Goal: Information Seeking & Learning: Understand process/instructions

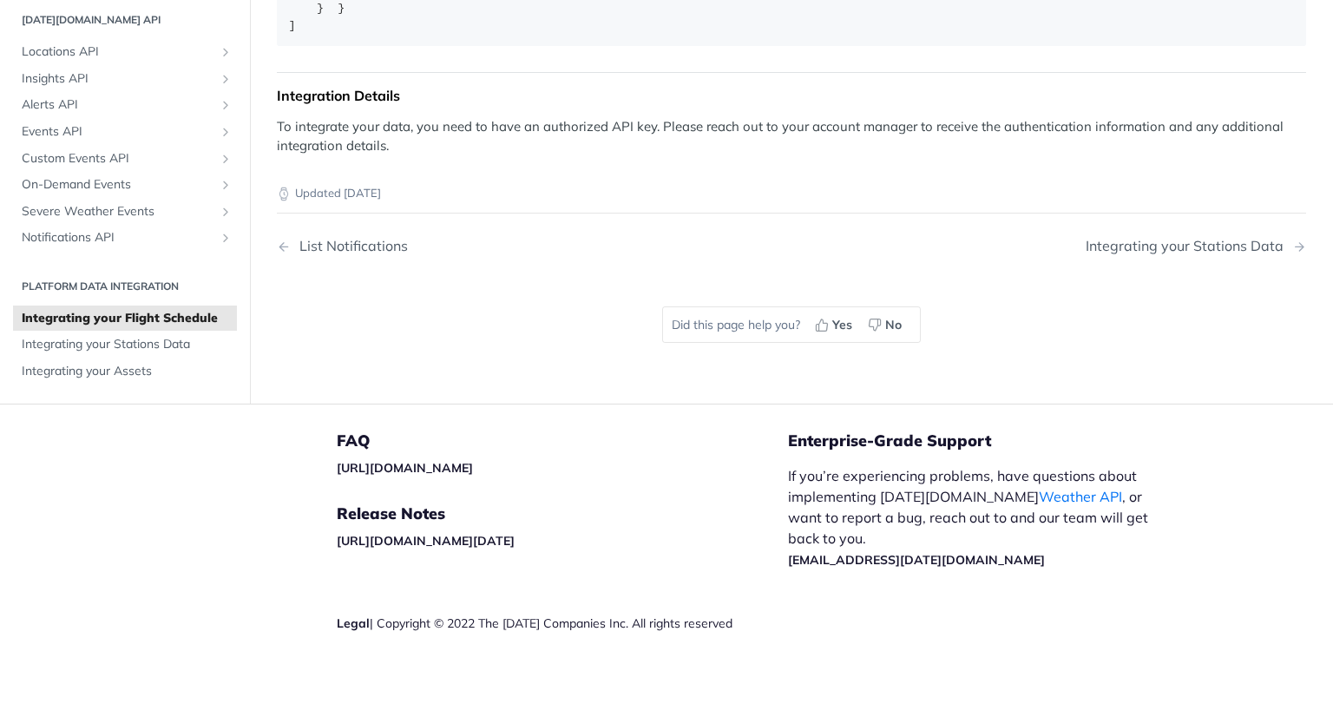
scroll to position [3602, 0]
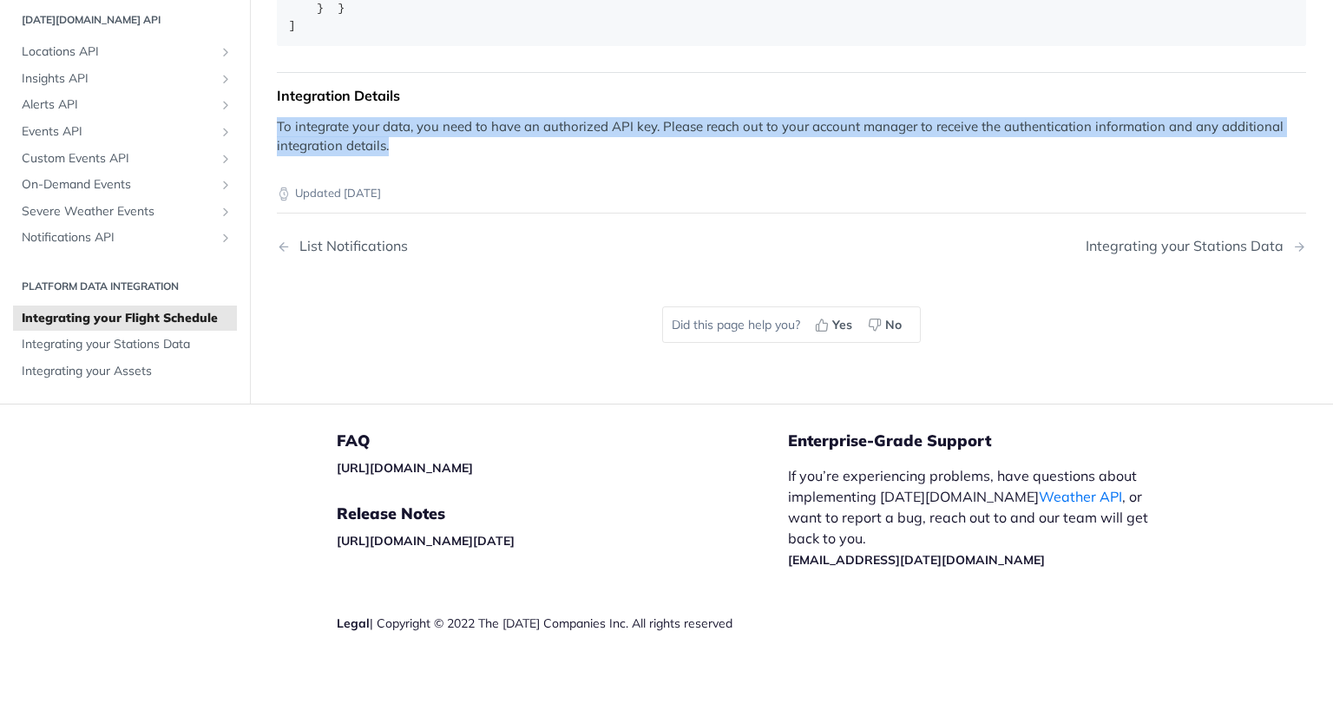
drag, startPoint x: 278, startPoint y: 300, endPoint x: 634, endPoint y: 350, distance: 360.2
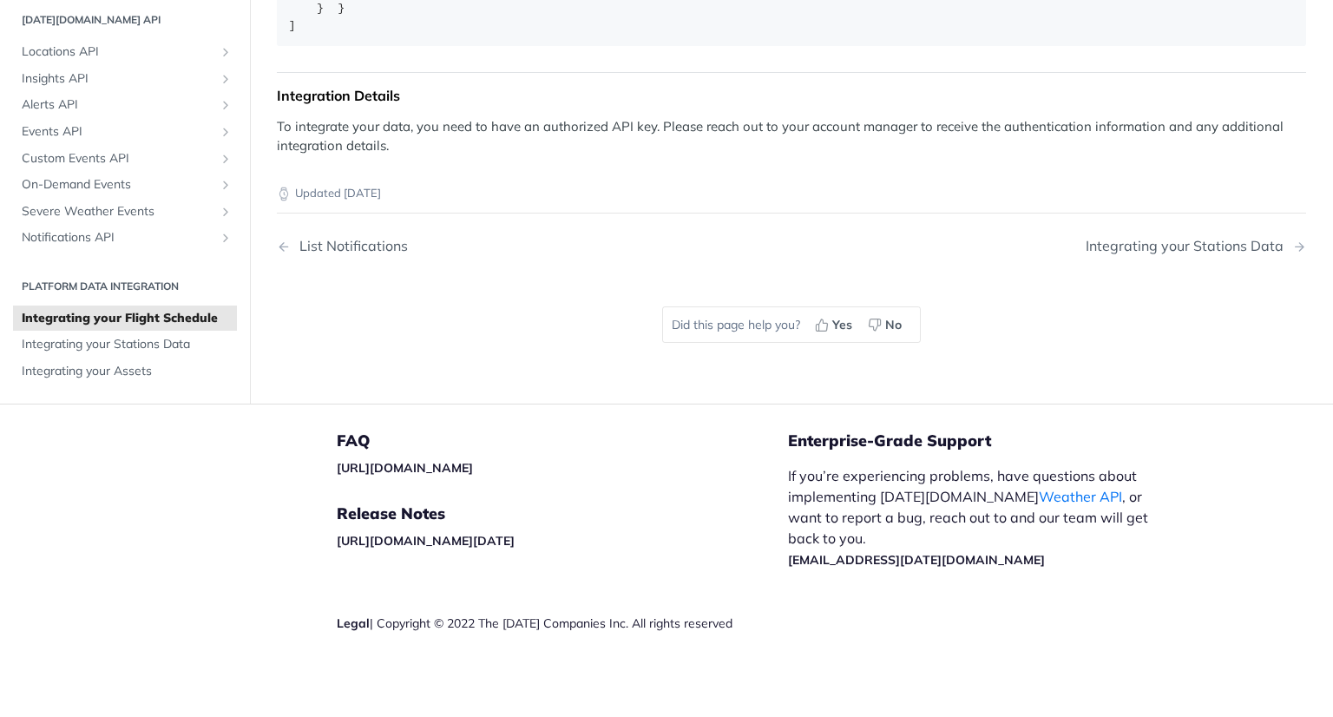
click at [1095, 259] on nav "List Notifications Integrating your Stations Data" at bounding box center [791, 245] width 1029 height 51
click at [1167, 245] on div "Integrating your Stations Data" at bounding box center [1189, 246] width 207 height 16
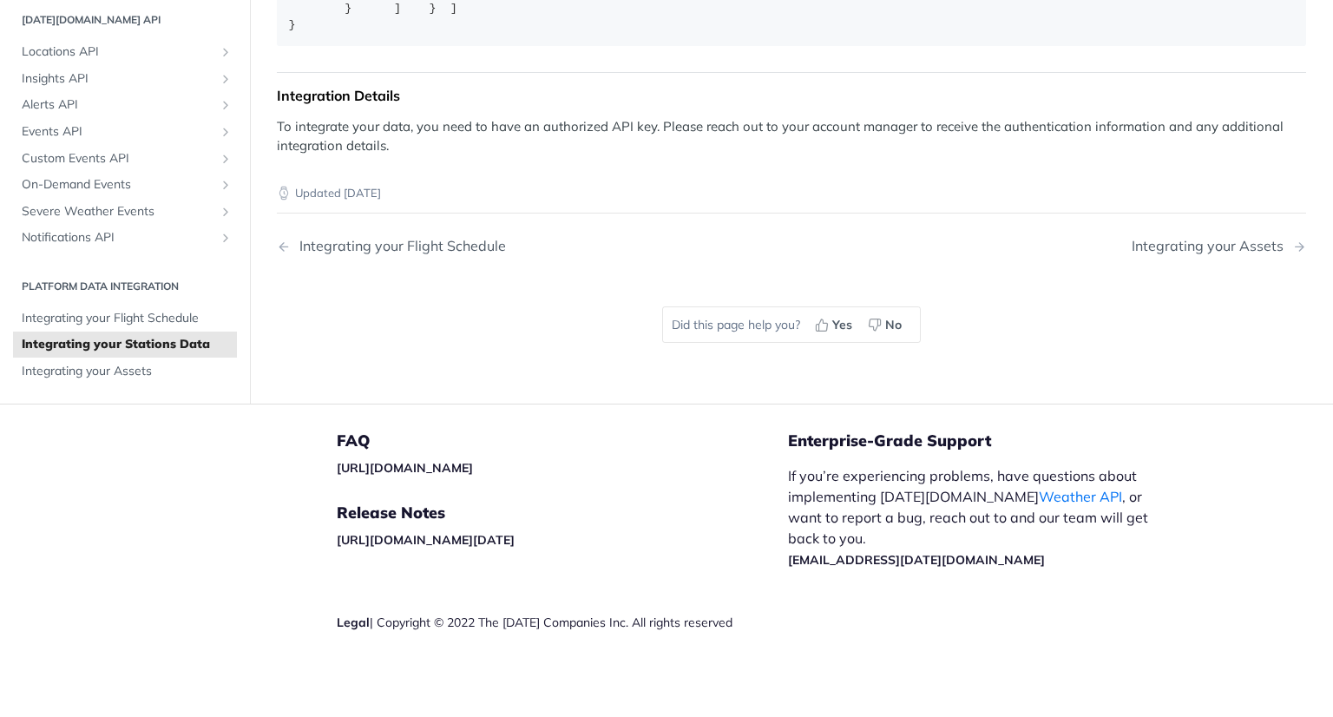
scroll to position [2609, 0]
click at [382, 250] on div "Integrating your Flight Schedule" at bounding box center [398, 246] width 215 height 16
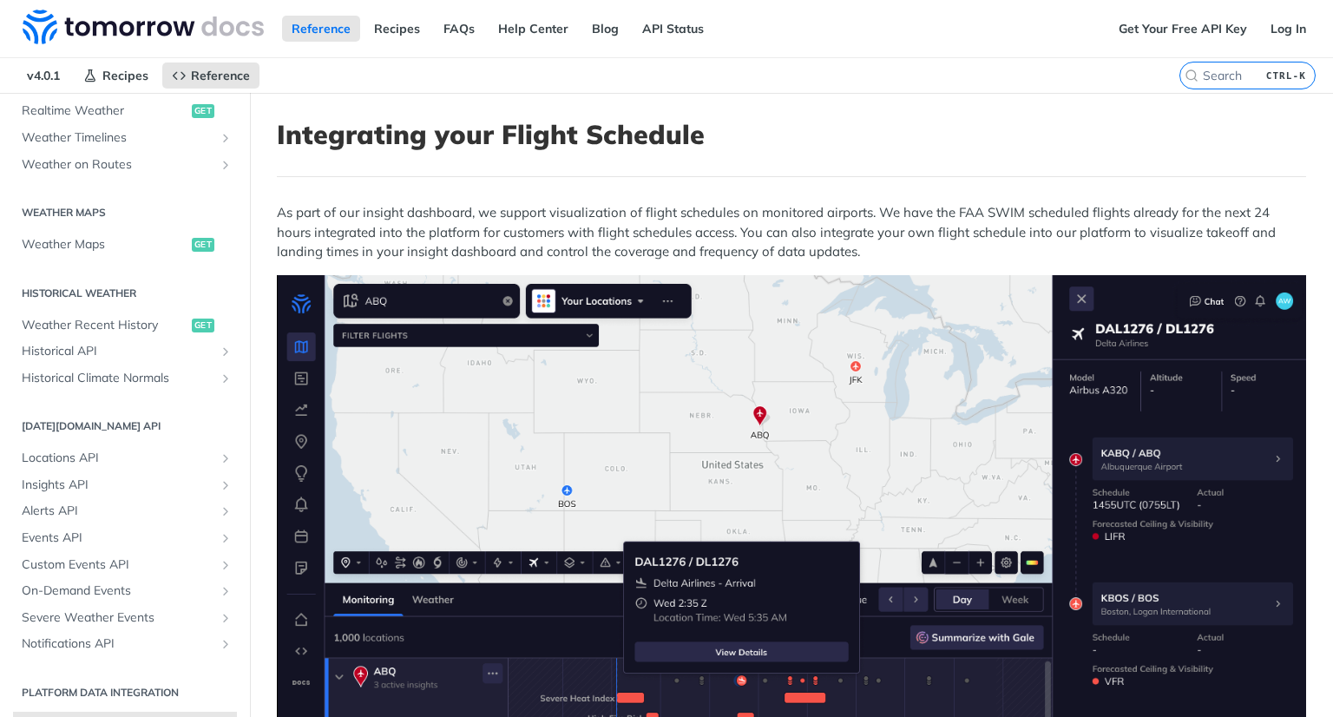
click at [1011, 142] on h1 "Integrating your Flight Schedule" at bounding box center [791, 134] width 1029 height 31
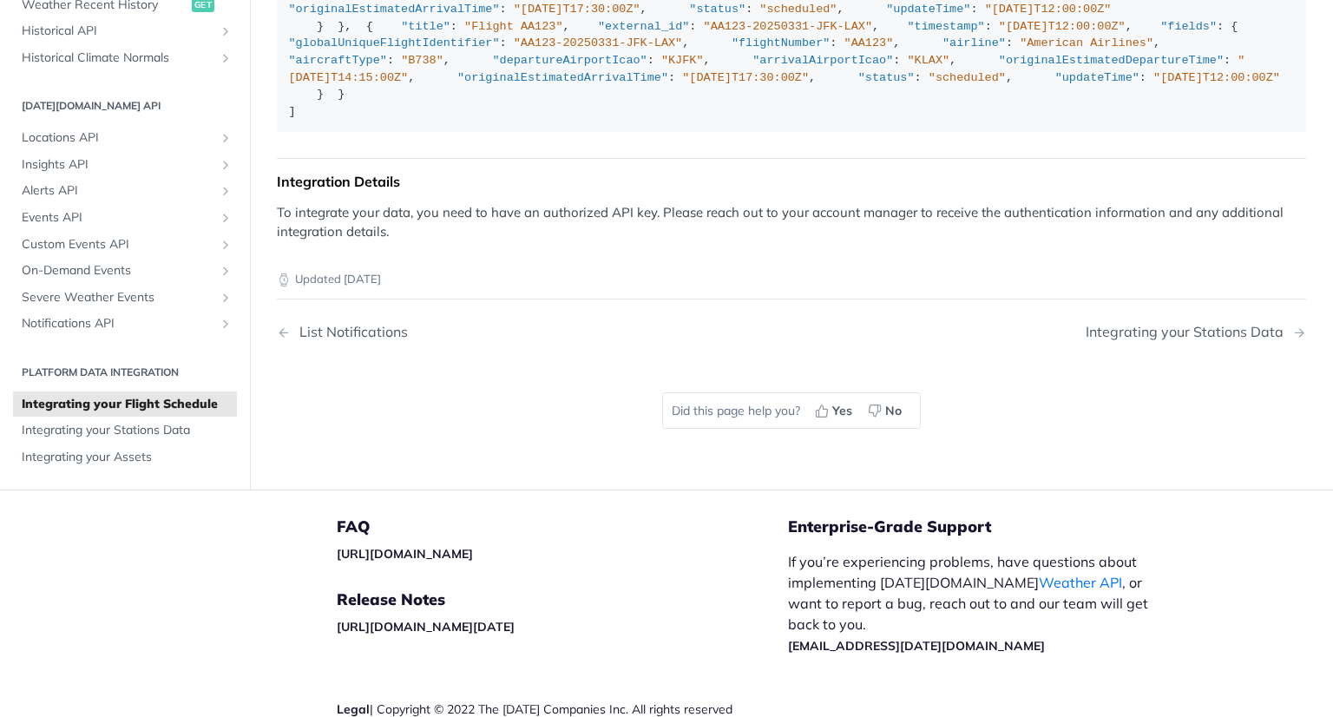
scroll to position [3212, 0]
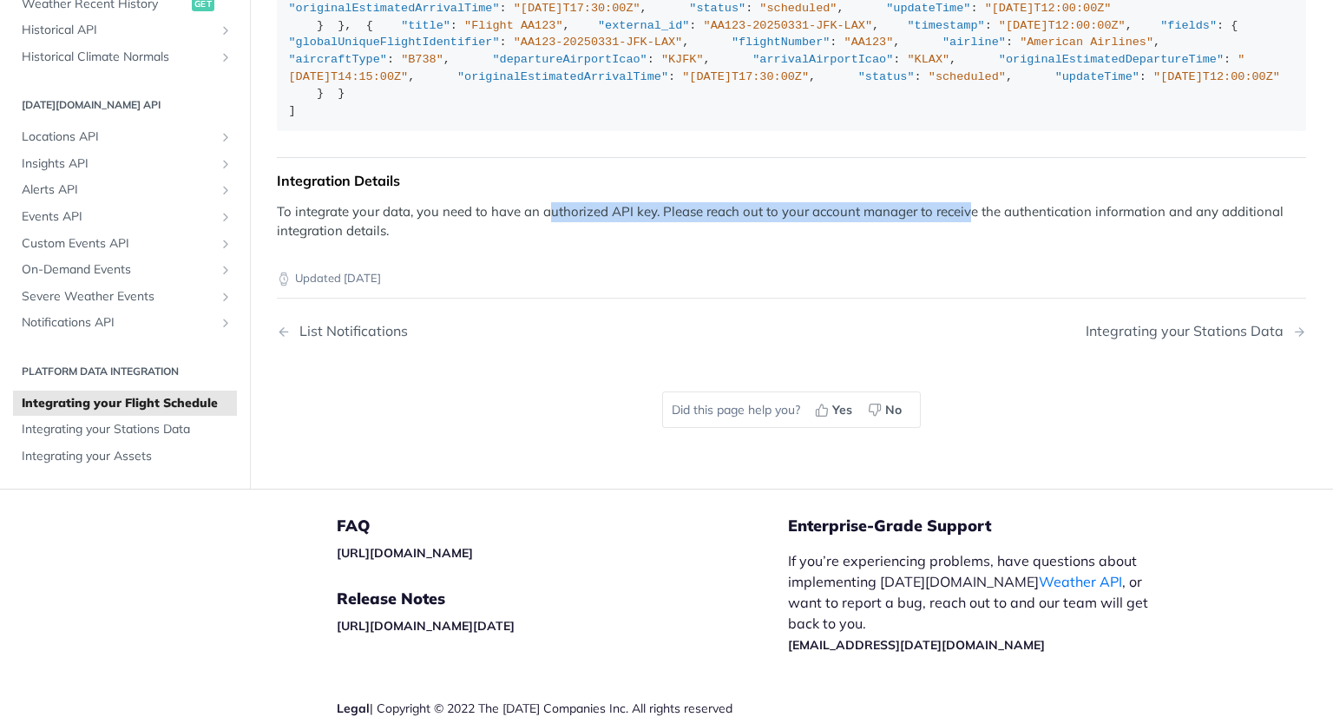
drag, startPoint x: 548, startPoint y: 690, endPoint x: 965, endPoint y: 697, distance: 417.6
click at [965, 241] on p "To integrate your data, you need to have an authorized API key. Please reach ou…" at bounding box center [791, 221] width 1029 height 39
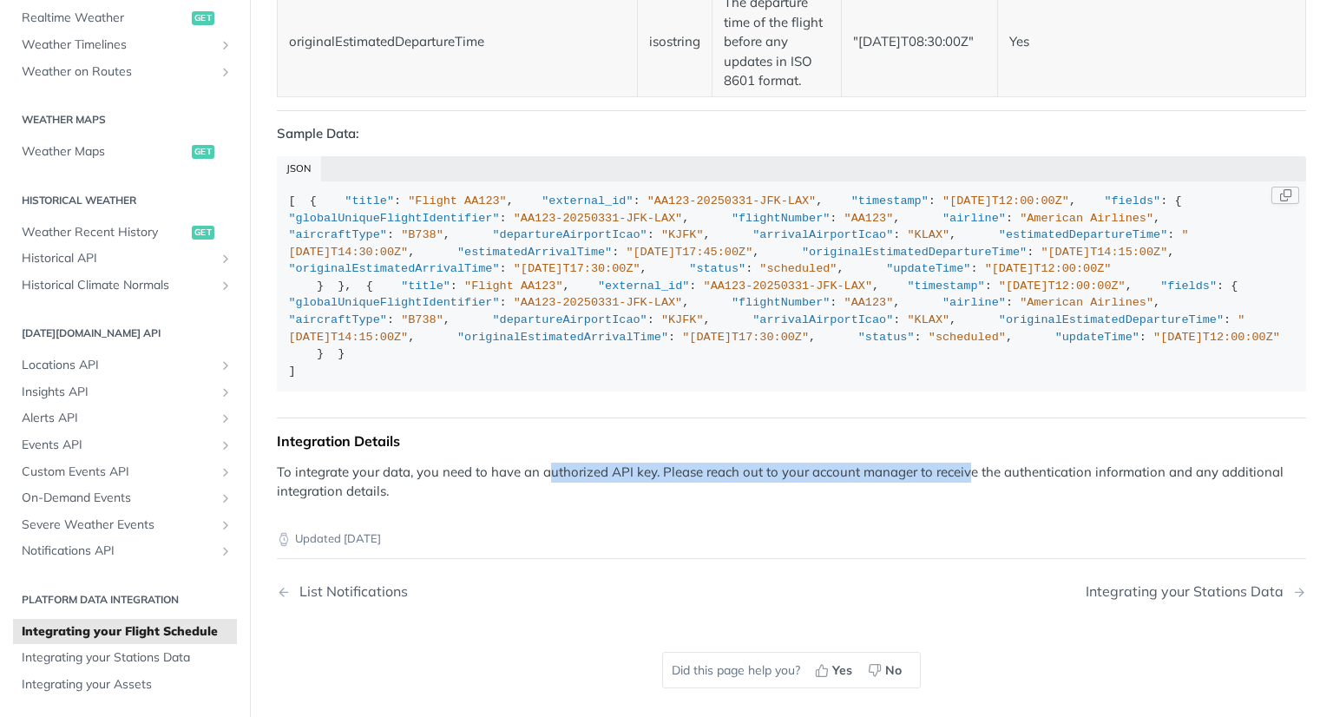
scroll to position [24, 0]
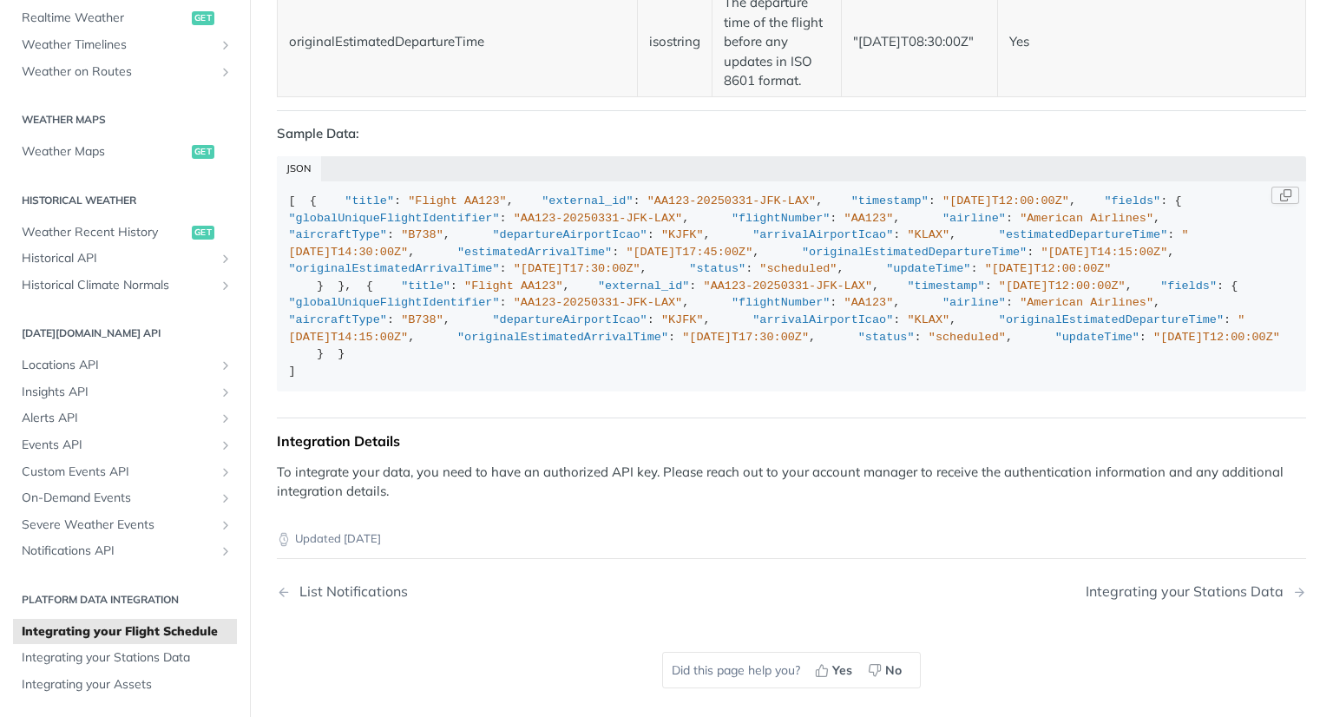
click at [925, 319] on div "[ { "title" : "Flight AA123" , "external_id" : "AA123-20250331-JFK-LAX" , "time…" at bounding box center [792, 286] width 1006 height 187
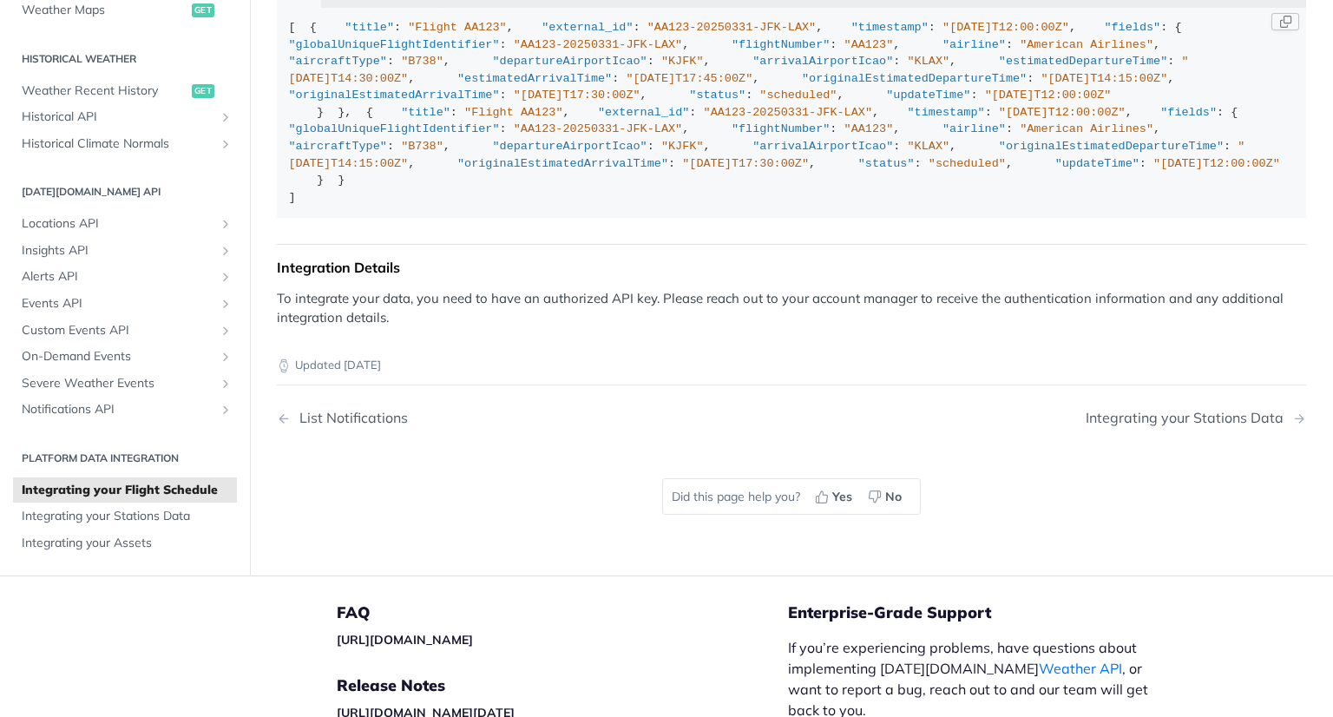
click at [1052, 206] on div "[ { "title" : "Flight AA123" , "external_id" : "AA123-20250331-JFK-LAX" , "time…" at bounding box center [792, 112] width 1006 height 187
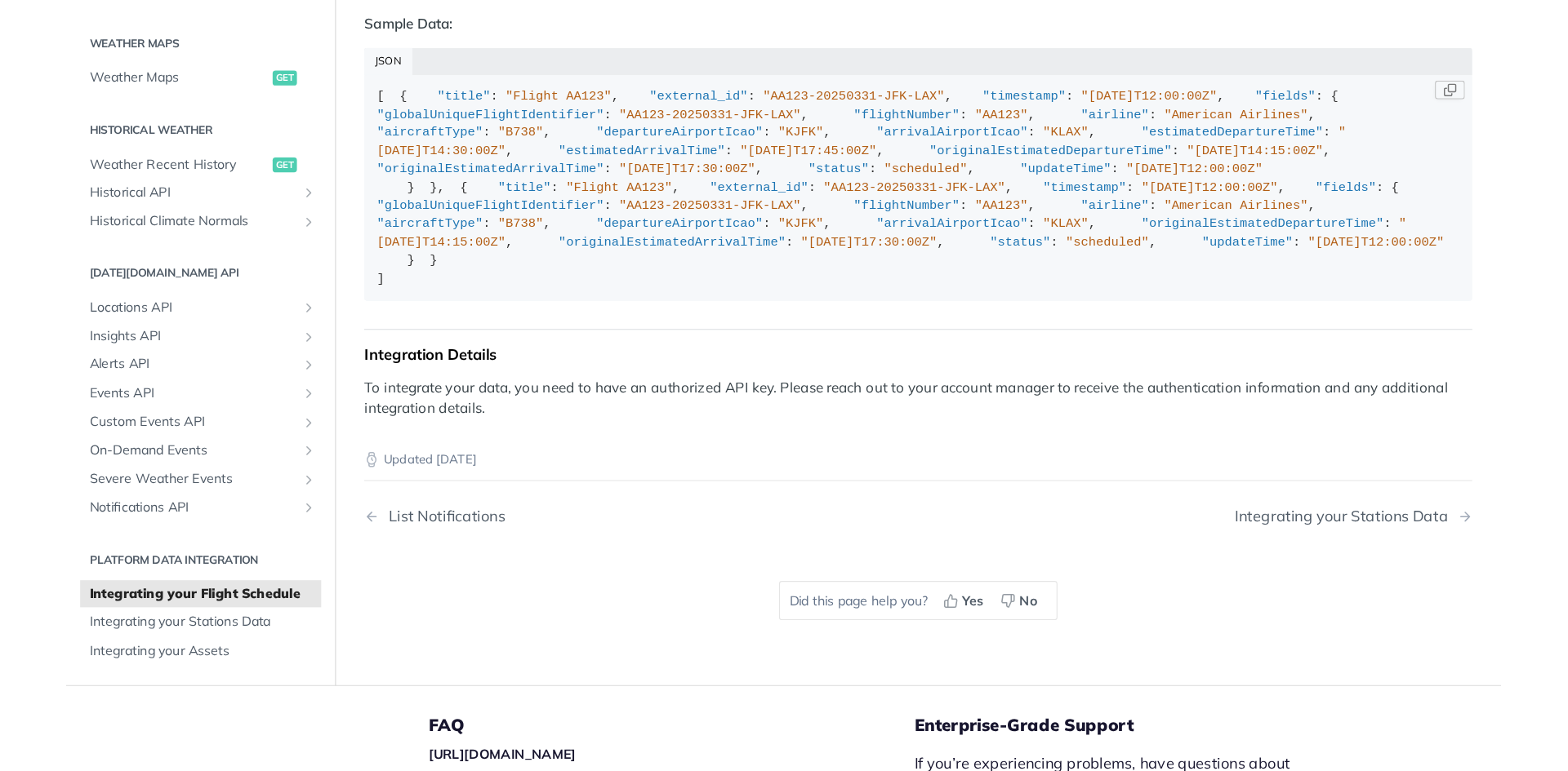
scroll to position [2856, 0]
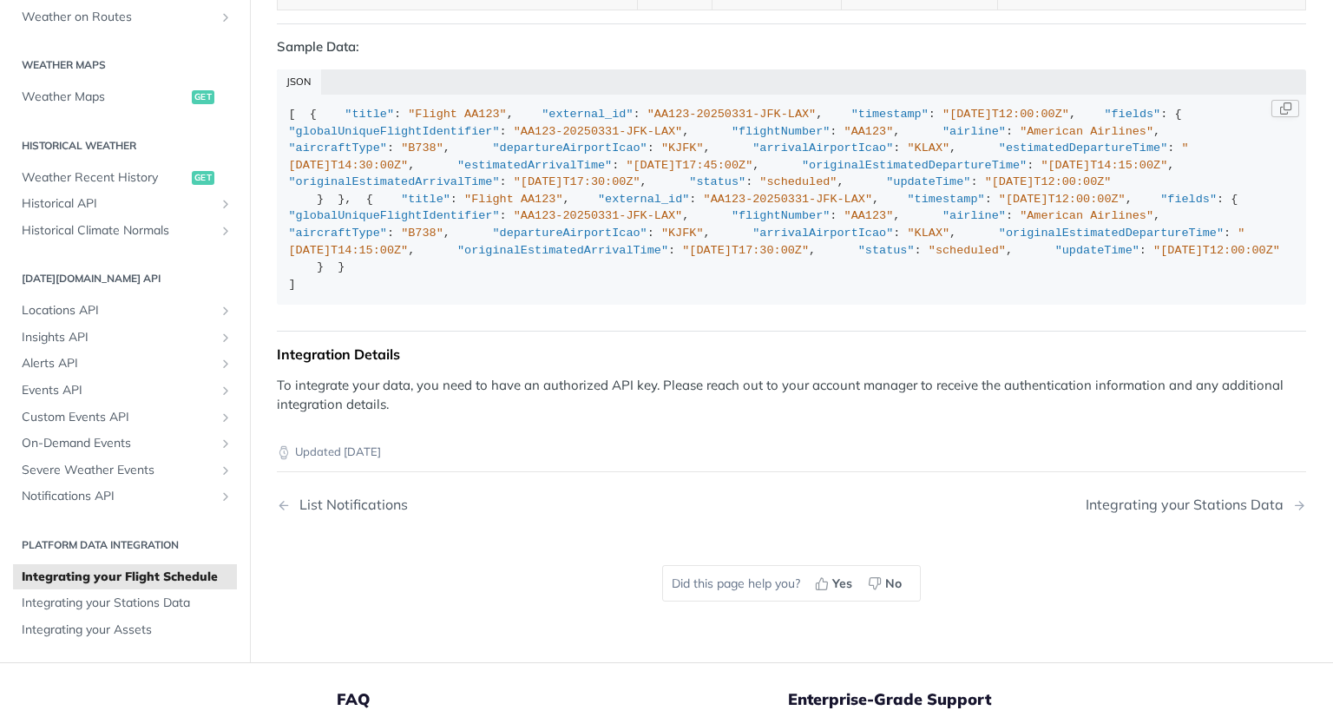
click at [889, 293] on div "[ { "title" : "Flight AA123" , "external_id" : "AA123-20250331-JFK-LAX" , "time…" at bounding box center [792, 199] width 1006 height 187
drag, startPoint x: 889, startPoint y: 706, endPoint x: 686, endPoint y: 661, distance: 208.1
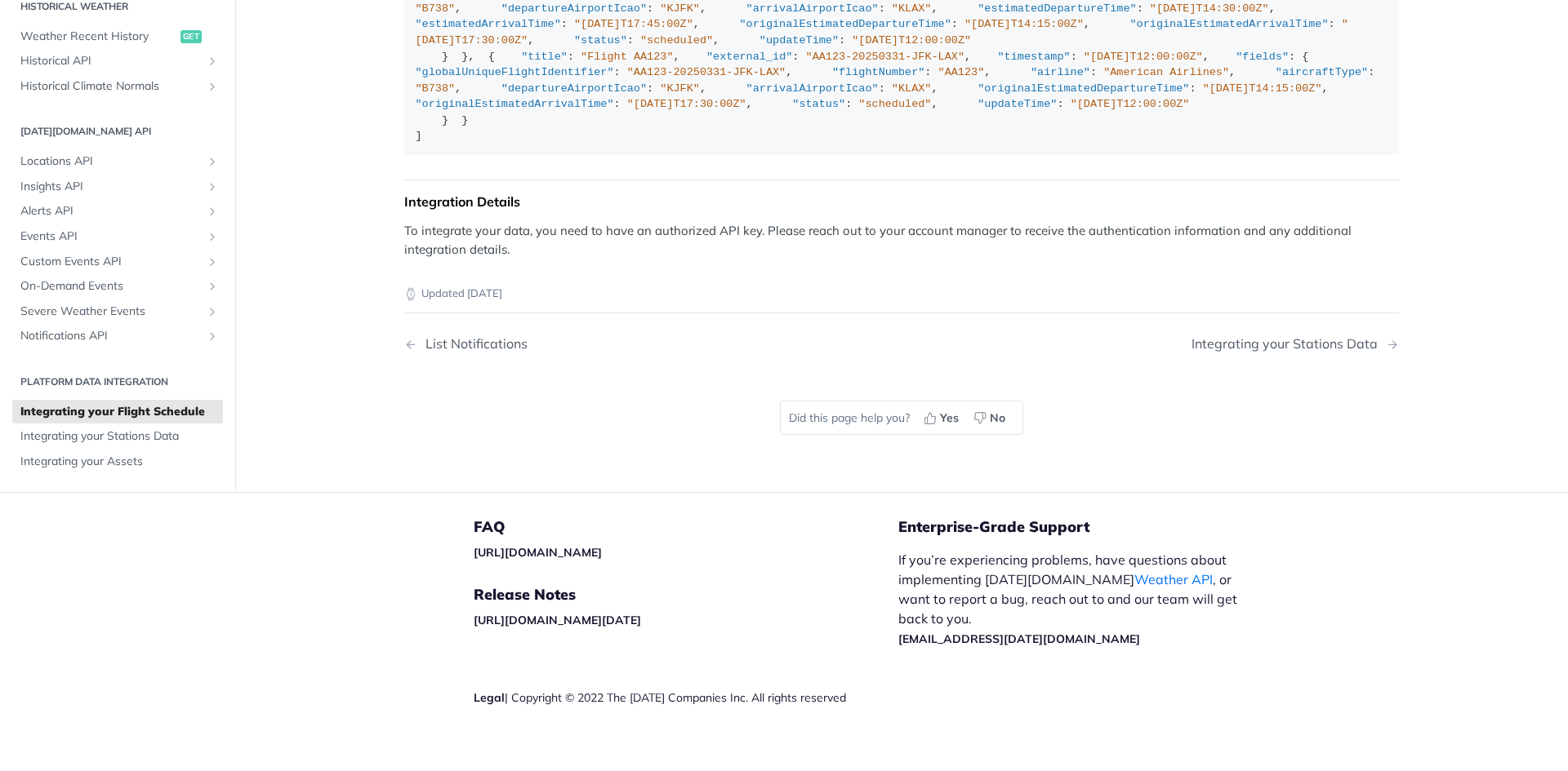
scroll to position [313, 0]
